Goal: Task Accomplishment & Management: Manage account settings

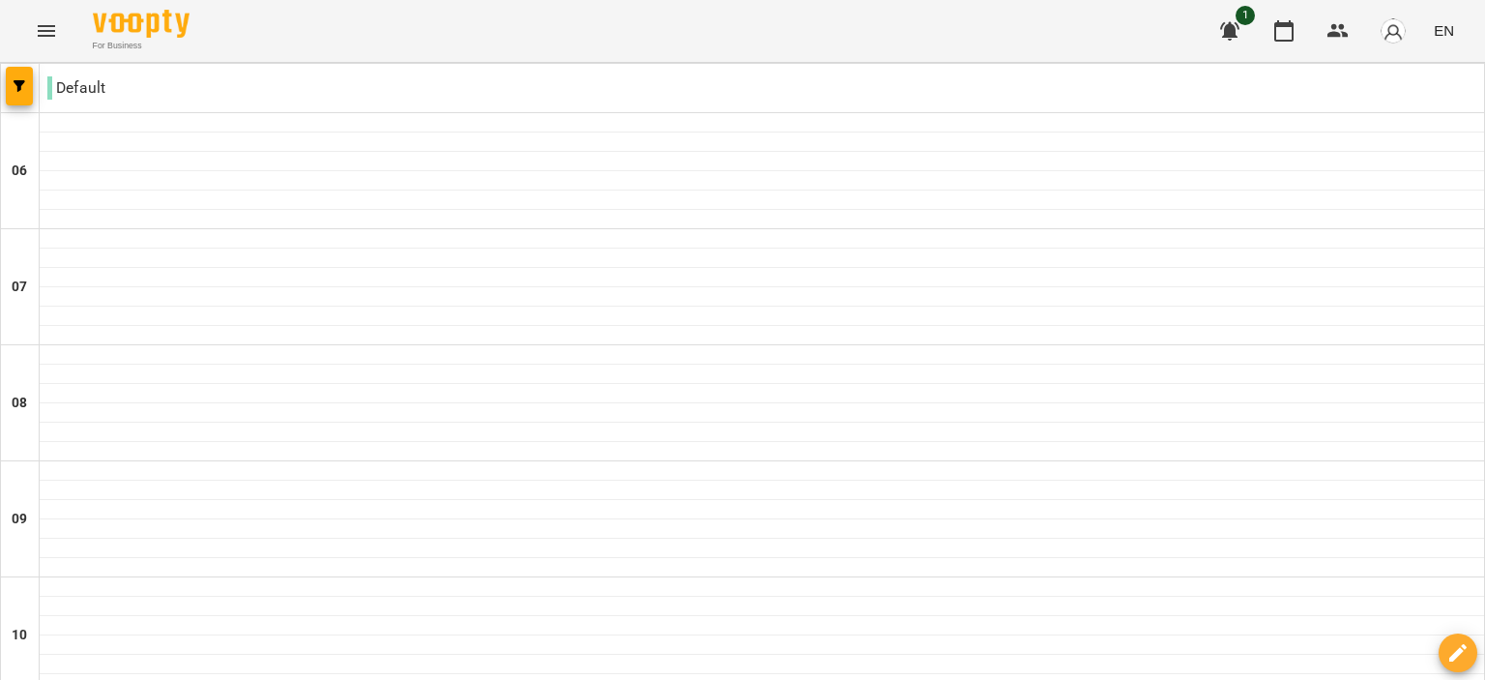
scroll to position [619, 0]
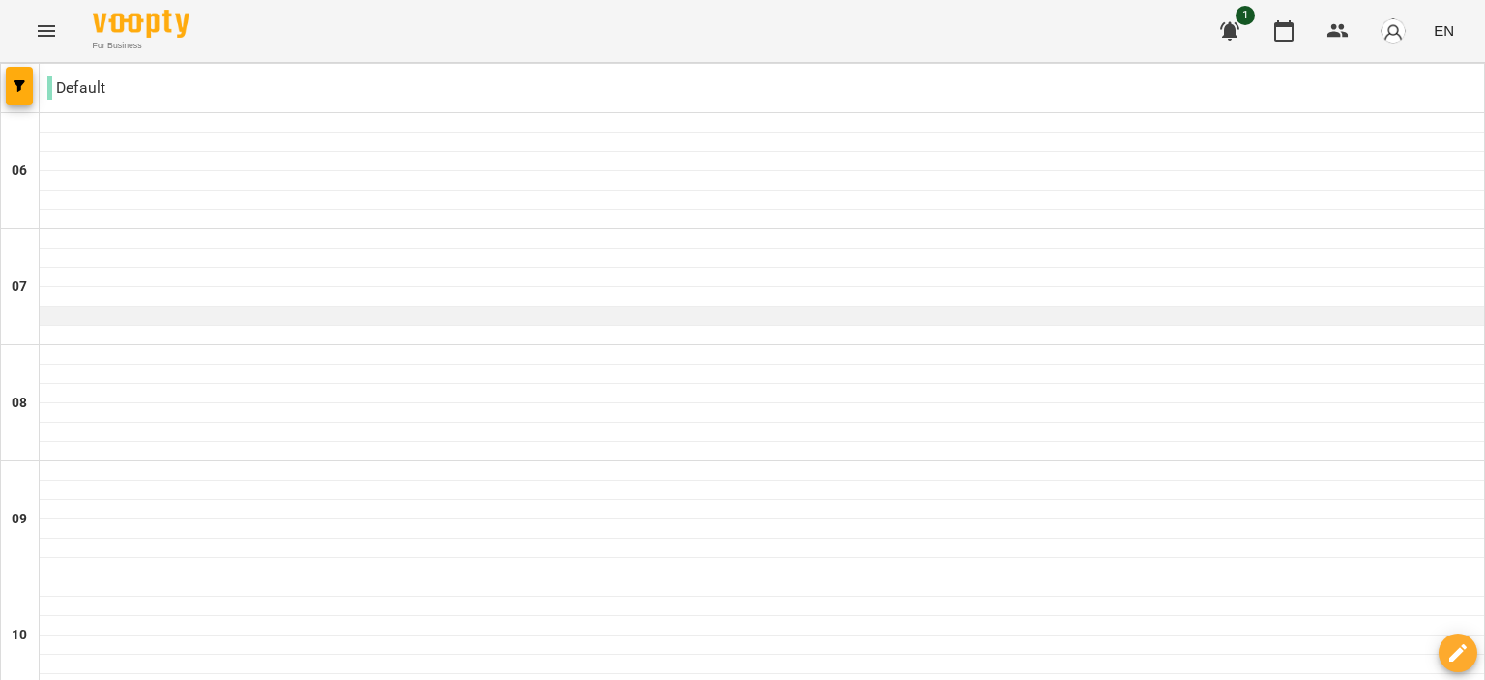
scroll to position [1624, 0]
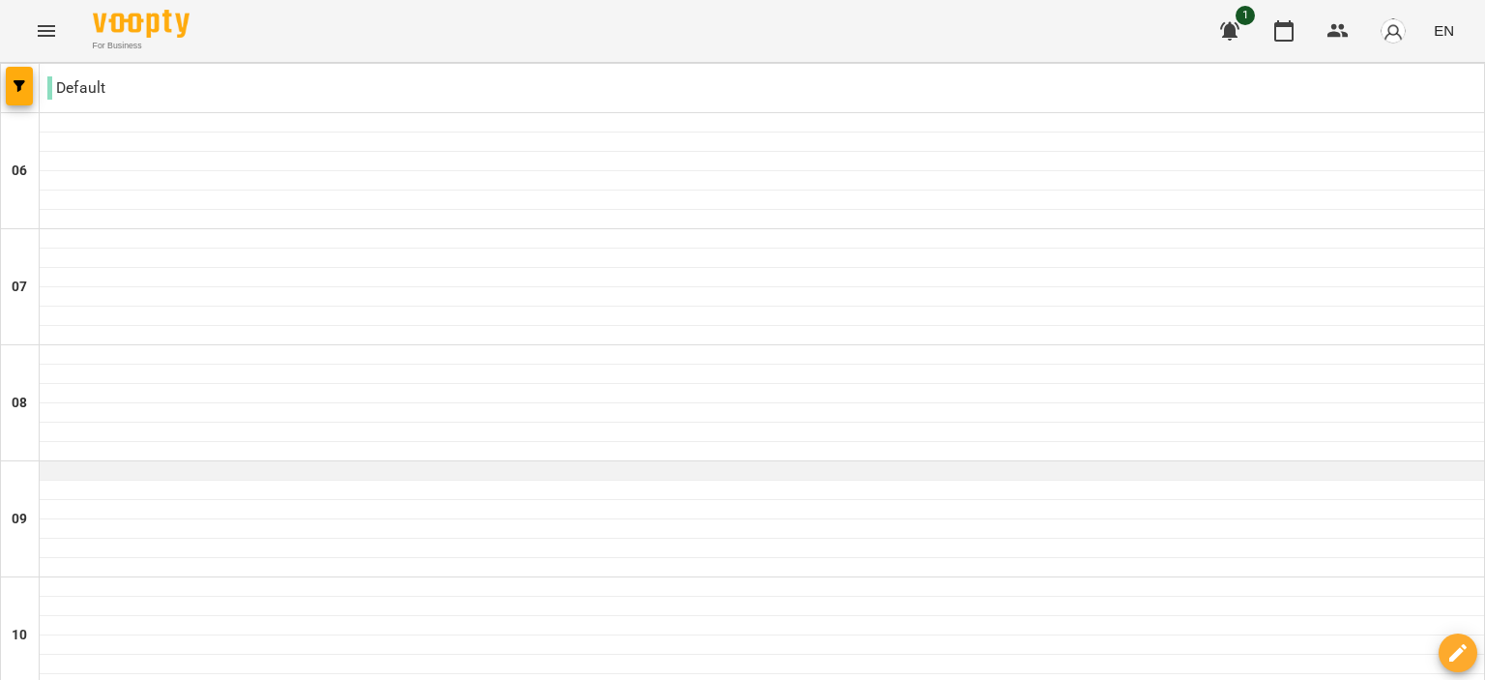
scroll to position [541, 0]
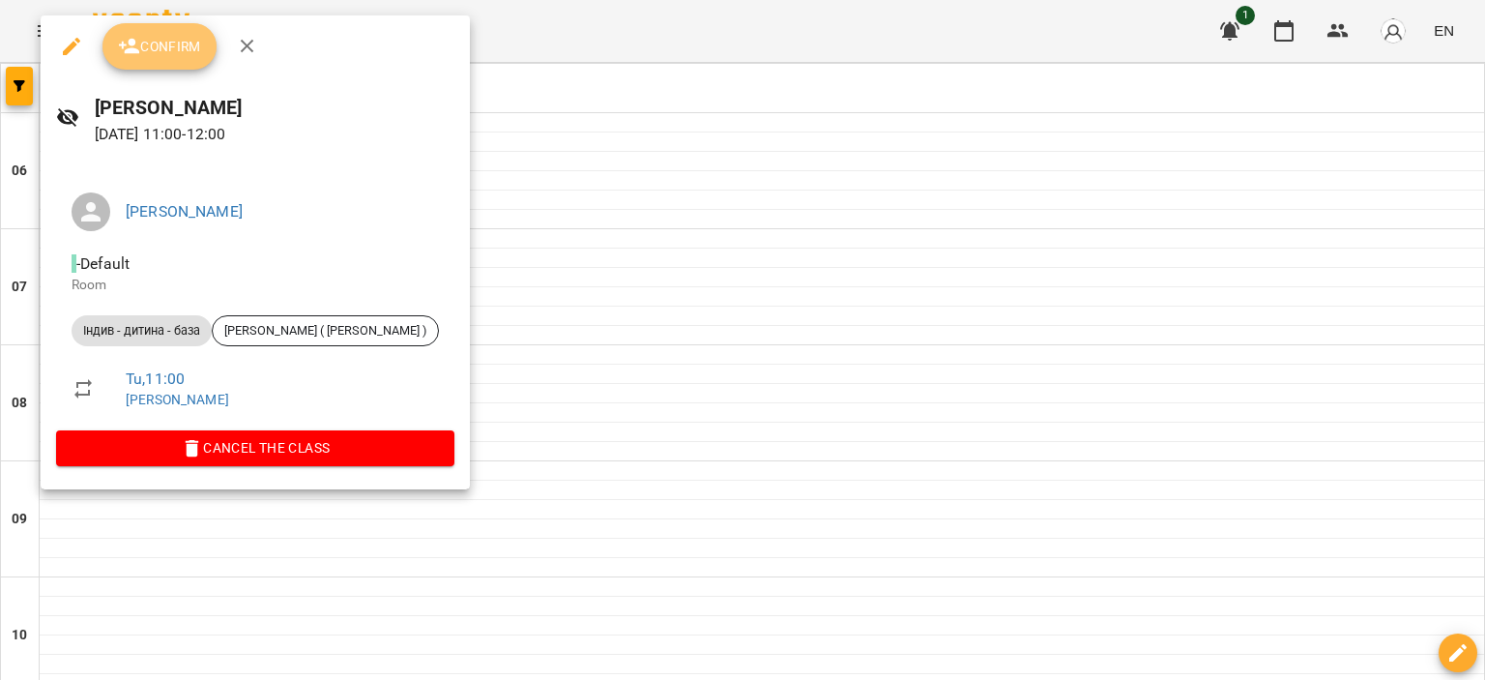
click at [171, 51] on span "Confirm" at bounding box center [159, 46] width 83 height 23
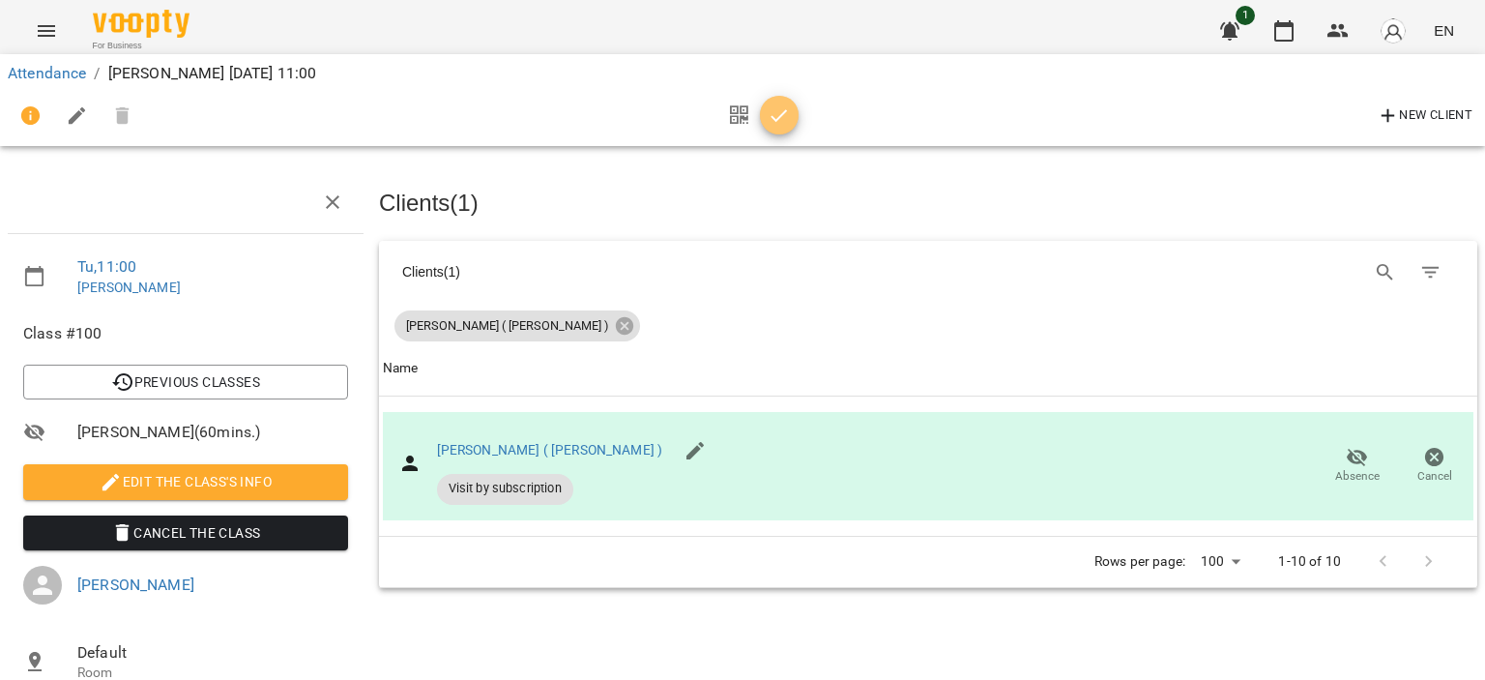
click at [773, 123] on icon "button" at bounding box center [779, 115] width 23 height 23
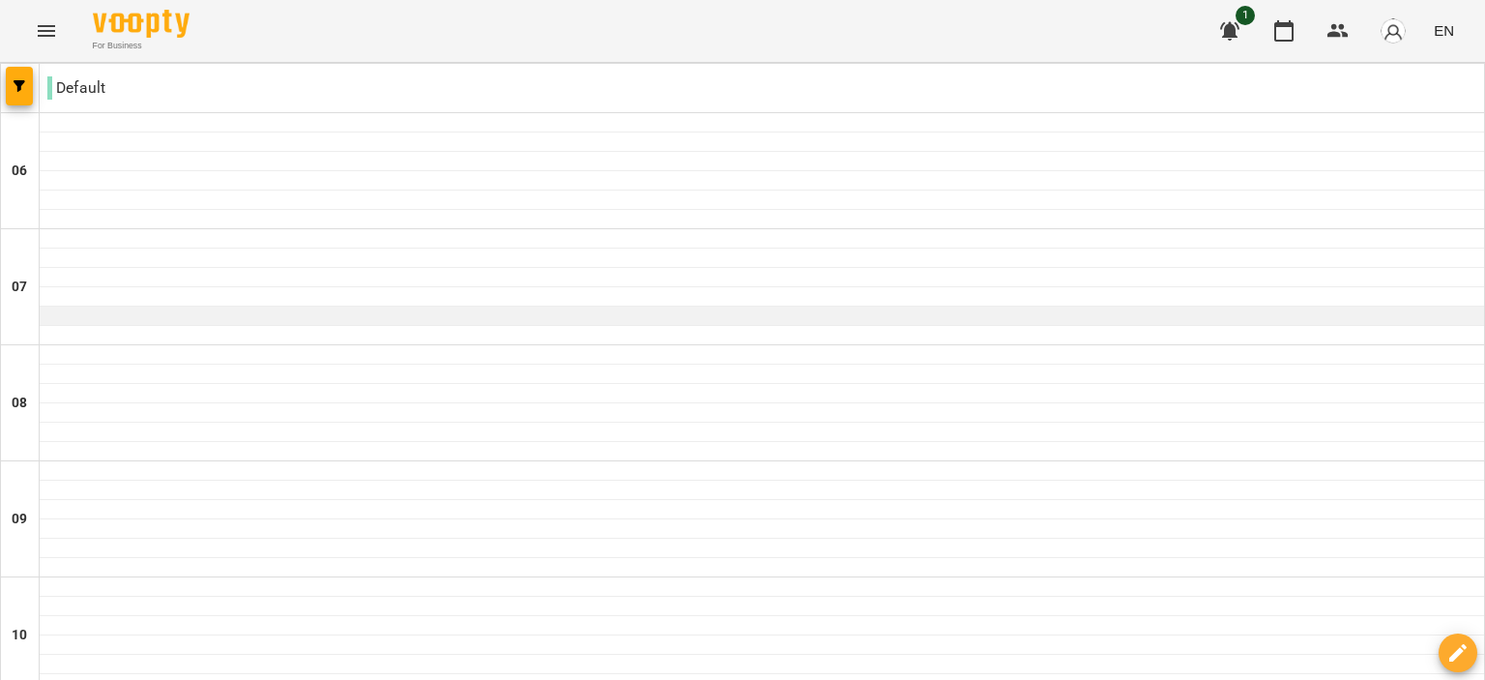
scroll to position [652, 0]
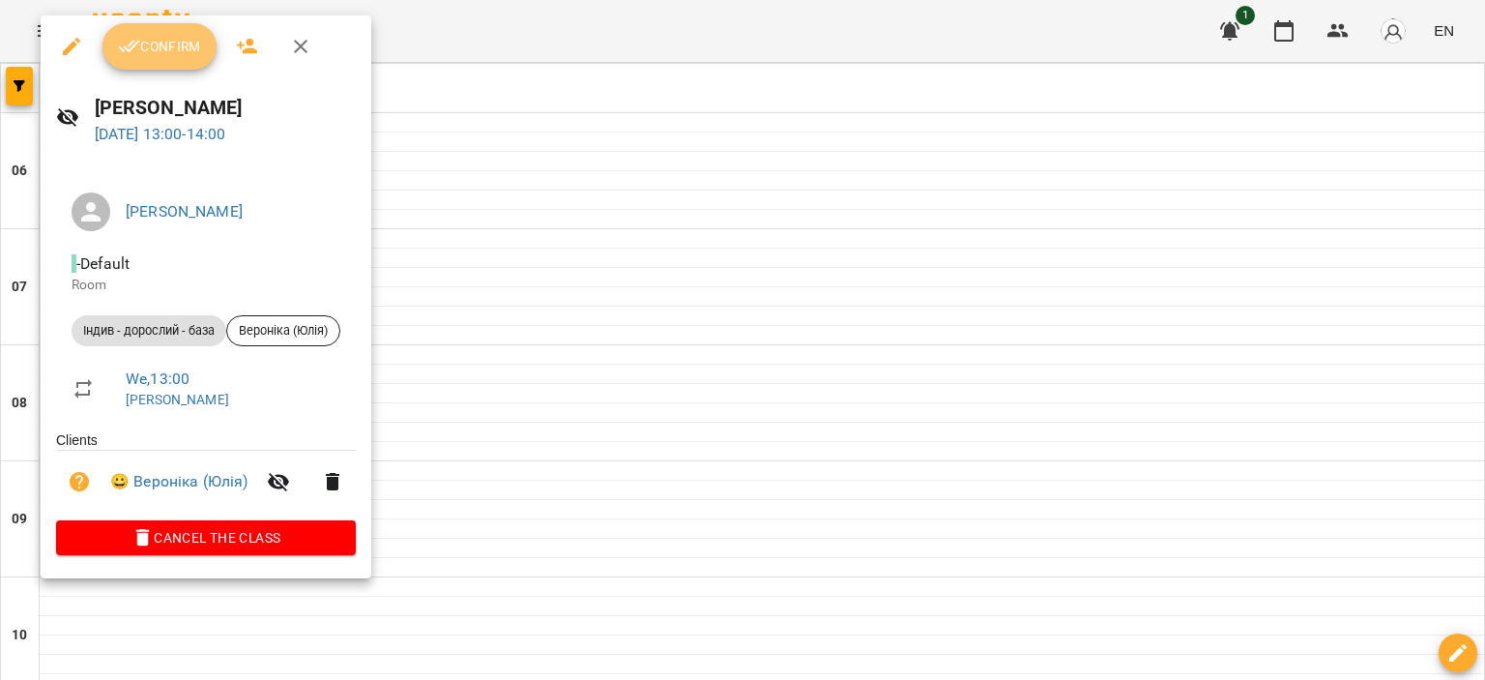
click at [182, 34] on button "Confirm" at bounding box center [159, 46] width 114 height 46
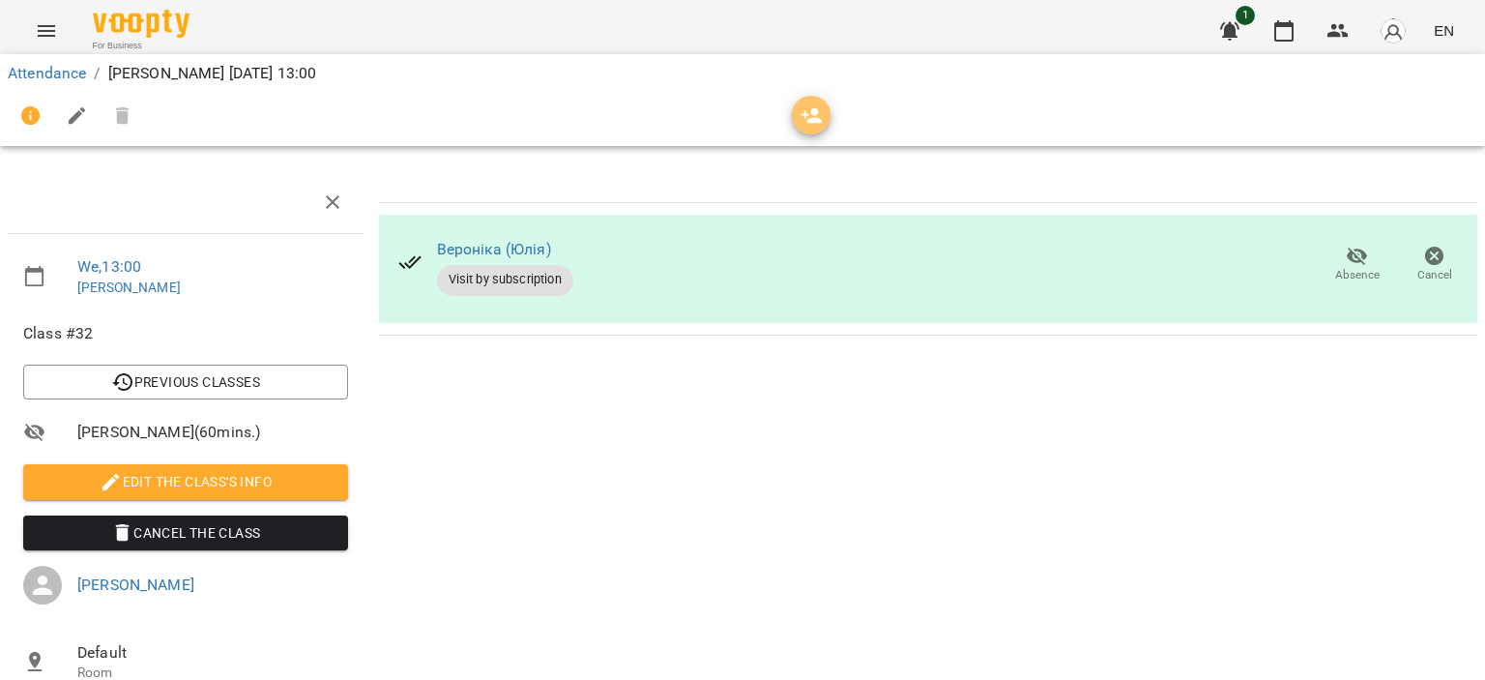
click at [811, 123] on icon "button" at bounding box center [811, 115] width 21 height 15
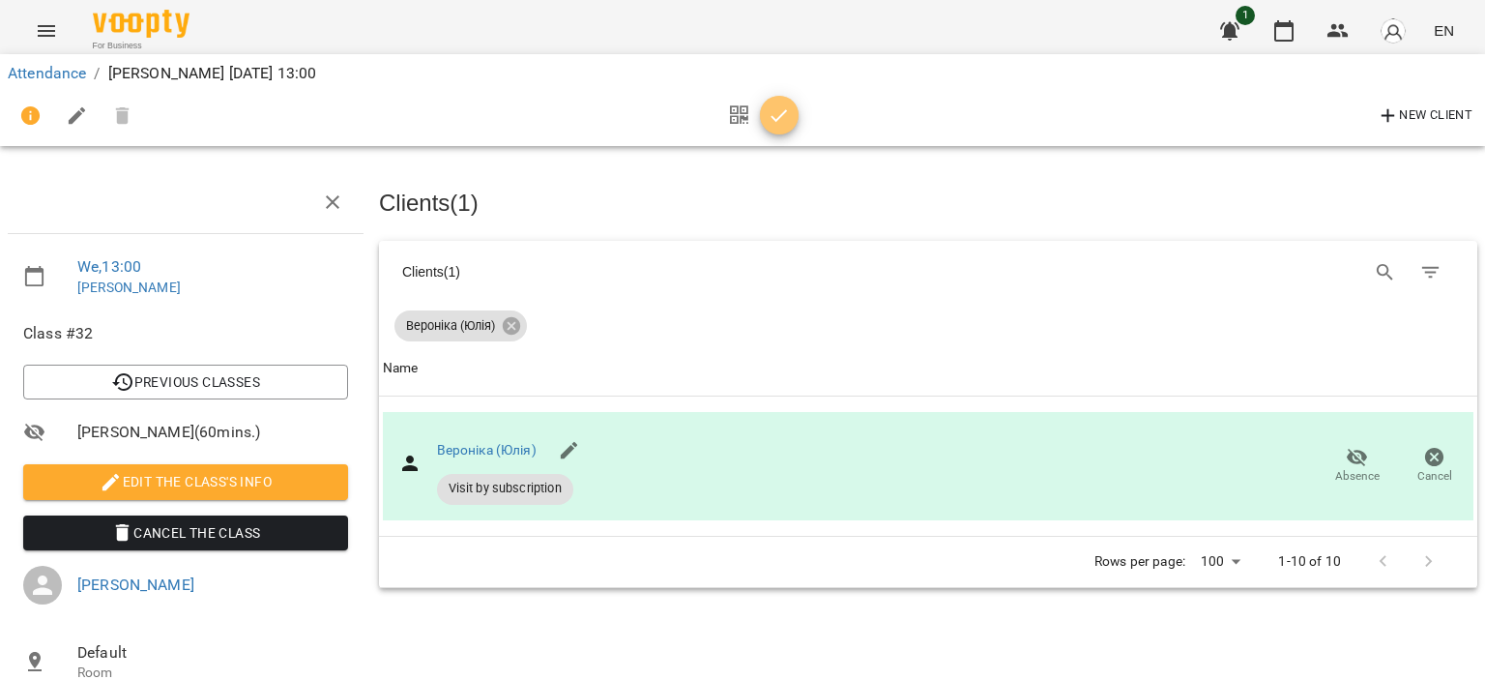
click at [770, 116] on icon "button" at bounding box center [779, 115] width 23 height 23
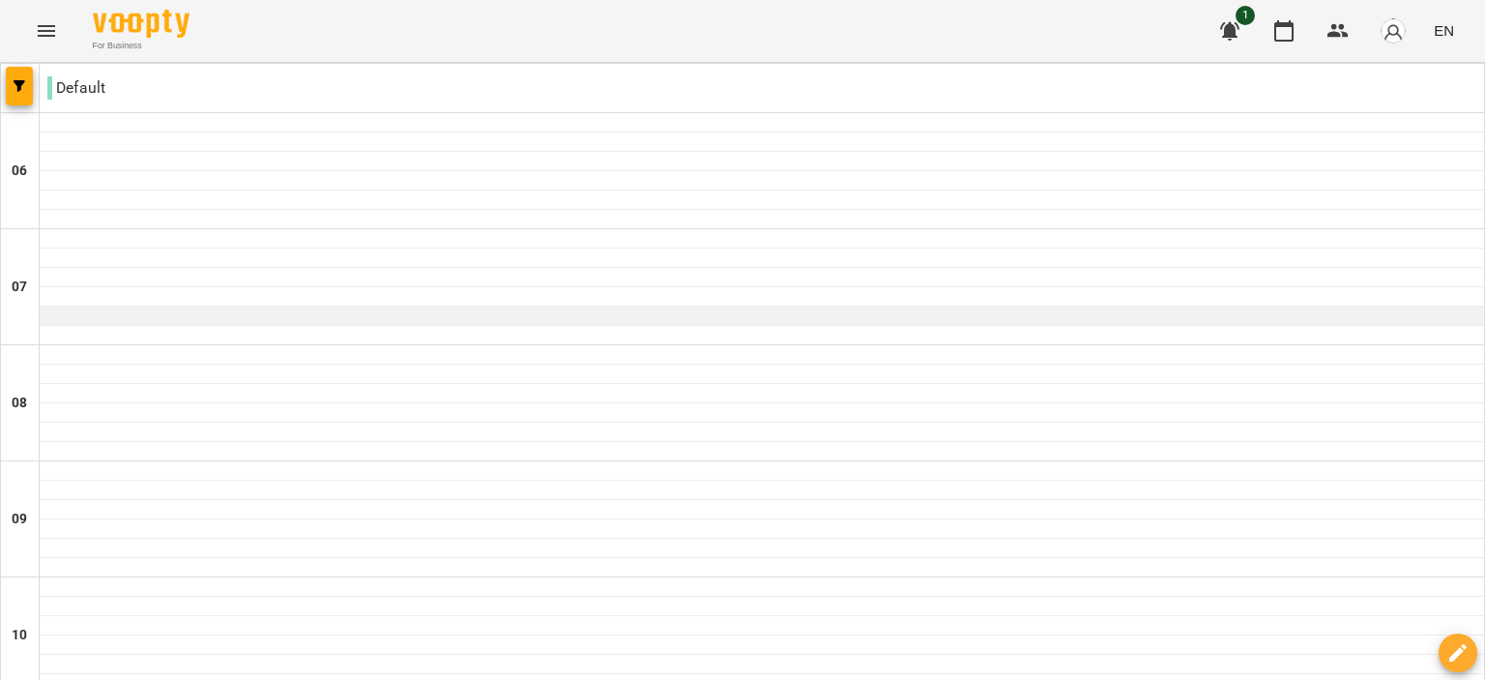
scroll to position [1357, 0]
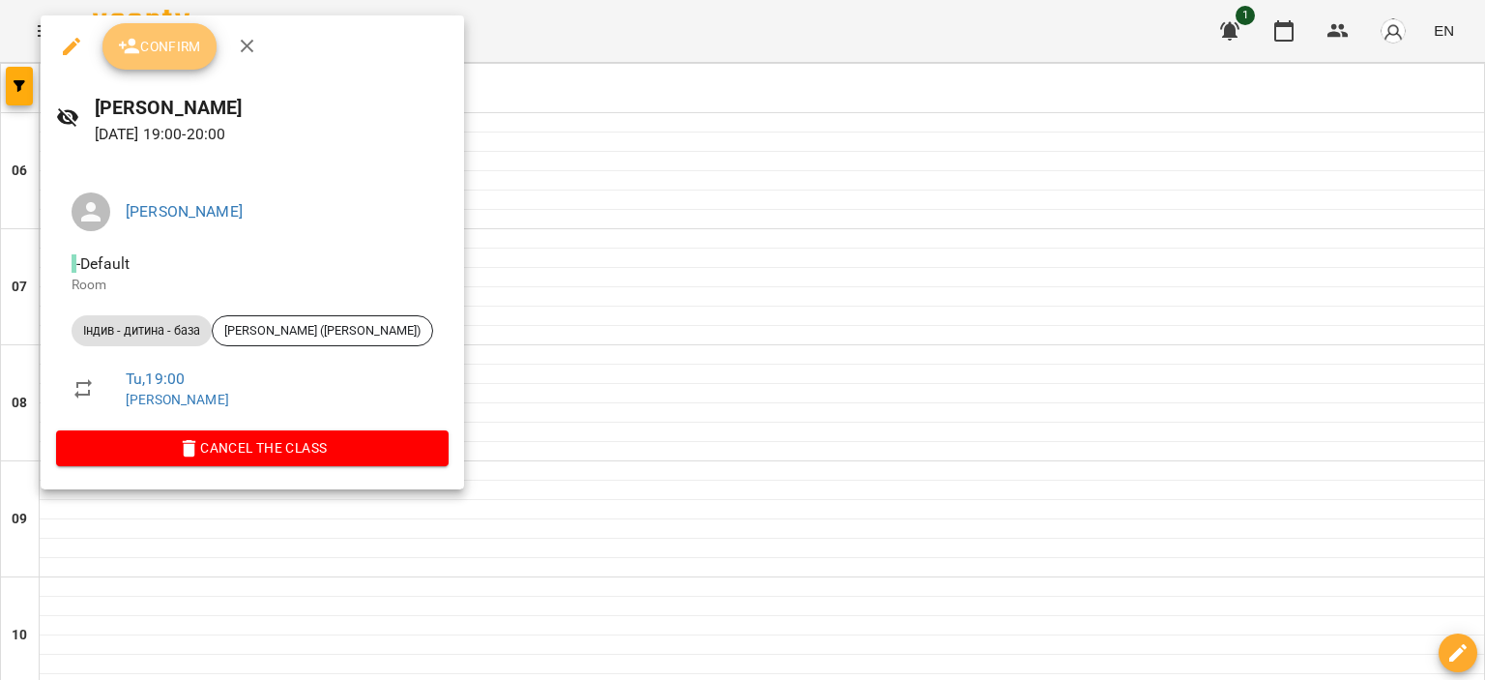
click at [159, 32] on button "Confirm" at bounding box center [159, 46] width 114 height 46
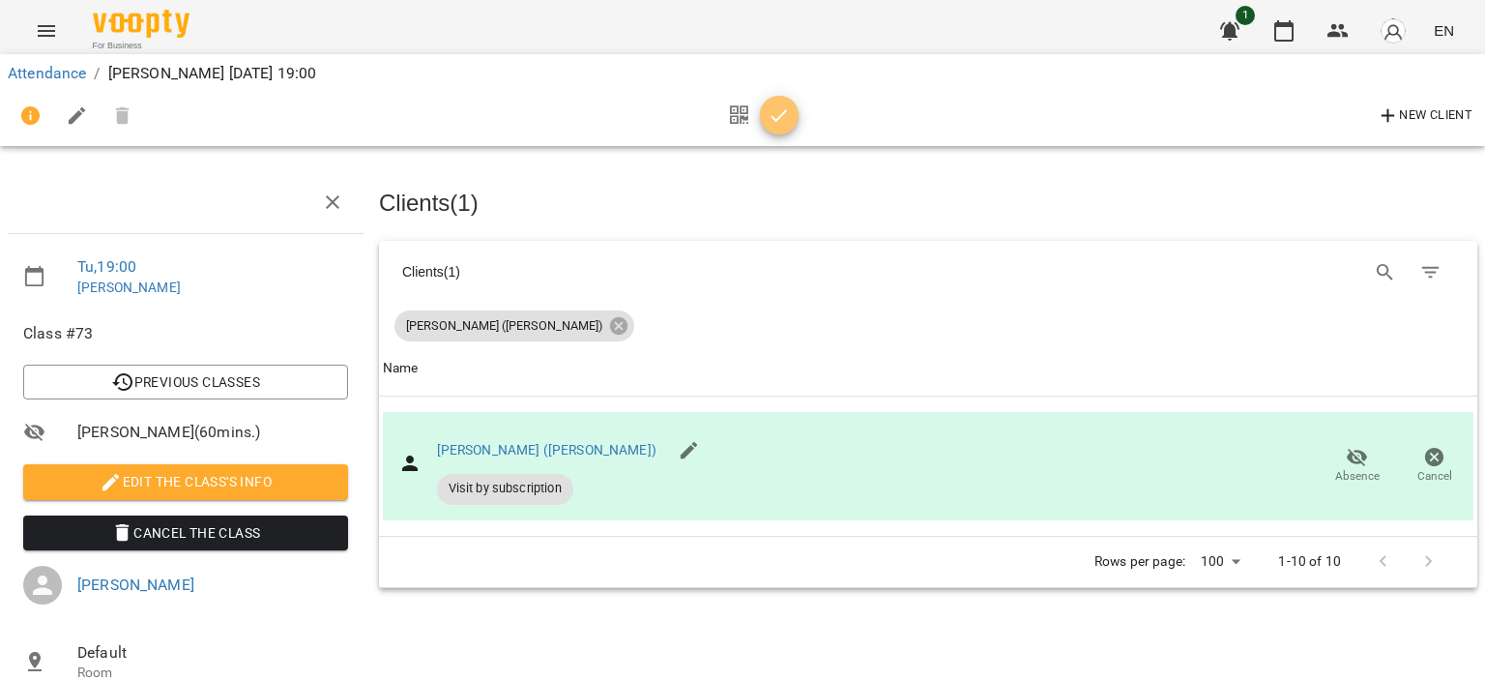
click at [776, 113] on icon "button" at bounding box center [779, 115] width 23 height 23
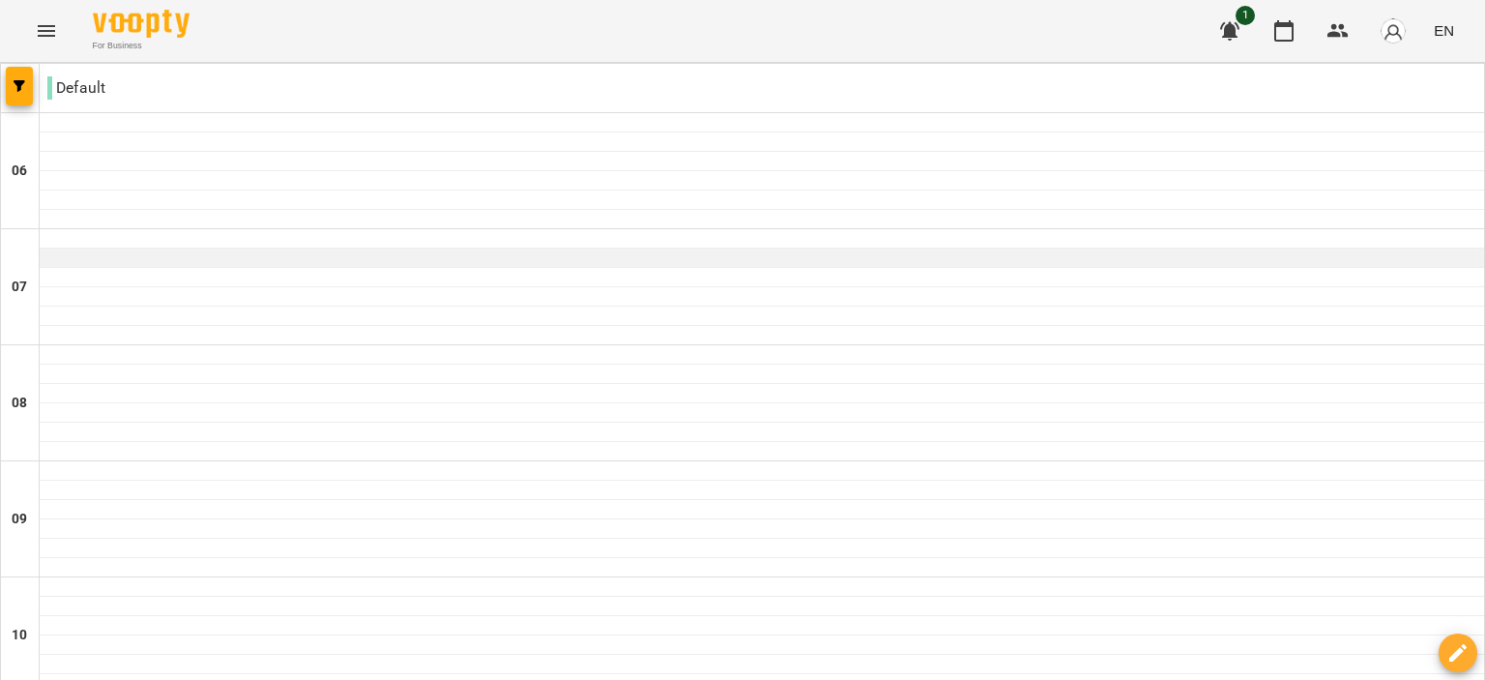
scroll to position [1433, 0]
